Goal: Go to known website: Go to known website

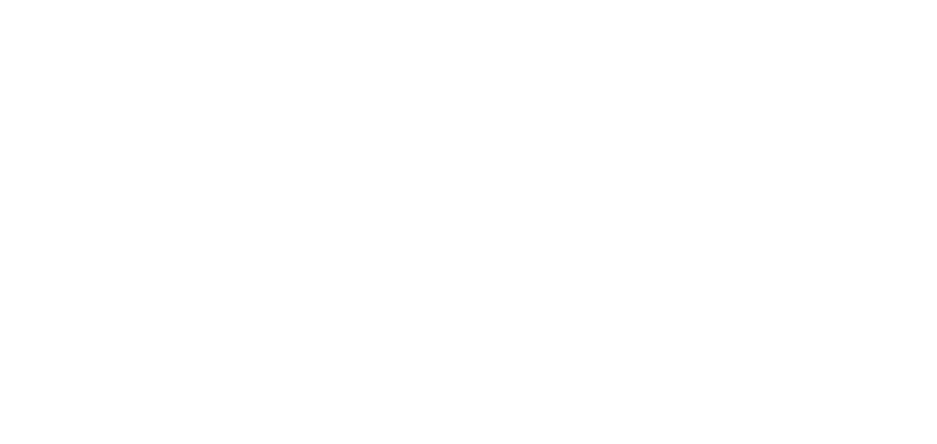
scroll to position [222, 33]
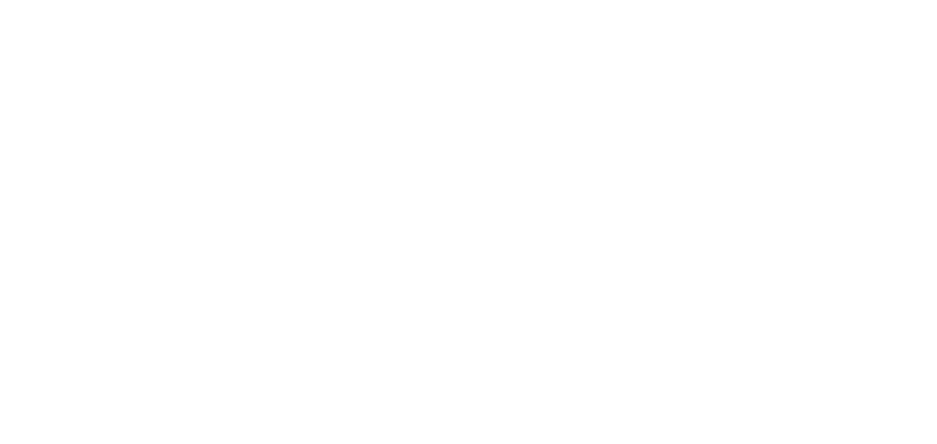
scroll to position [222, 33]
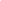
scroll to position [222, 33]
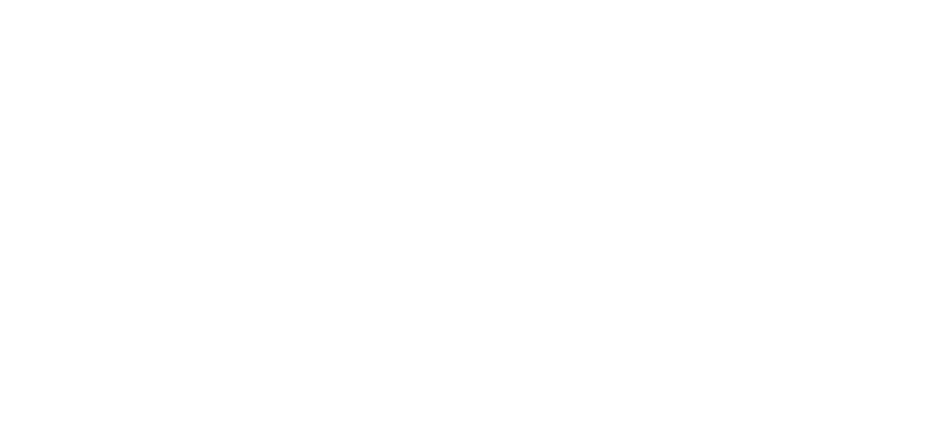
scroll to position [222, 33]
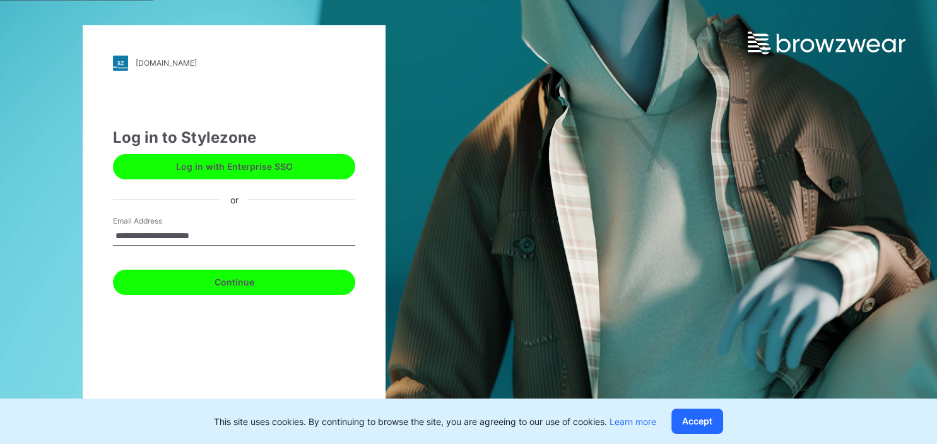
click at [228, 290] on button "Continue" at bounding box center [234, 281] width 242 height 25
